Goal: Transaction & Acquisition: Purchase product/service

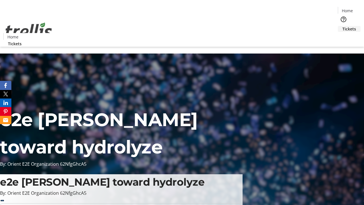
click at [342, 26] on span "Tickets" at bounding box center [349, 29] width 14 height 6
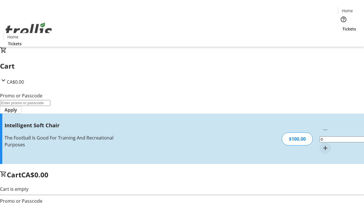
click at [322, 144] on mat-icon "Increment by one" at bounding box center [325, 147] width 7 height 7
type input "1"
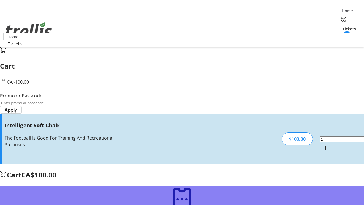
type input "FREE"
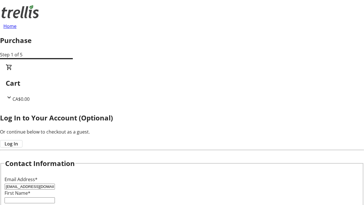
type input "[EMAIL_ADDRESS][DOMAIN_NAME]"
type input "Mara"
type input "Kerluke"
